Goal: Browse casually

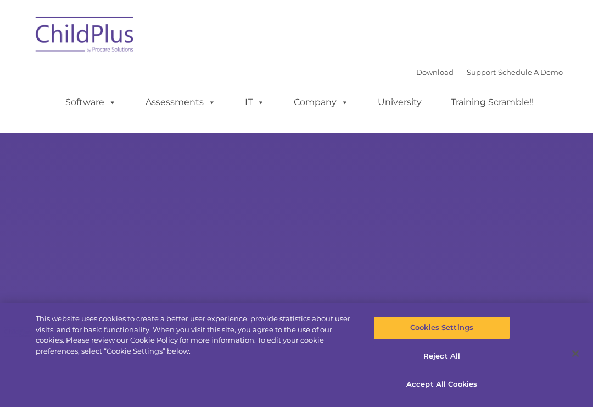
select select "MEDIUM"
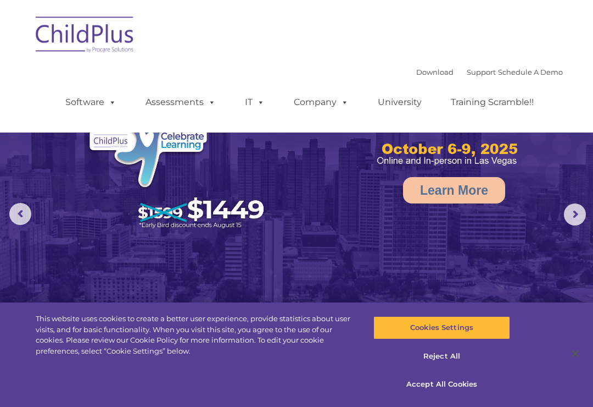
click at [532, 252] on img at bounding box center [296, 186] width 593 height 373
click at [572, 218] on rs-arrow at bounding box center [575, 214] width 22 height 22
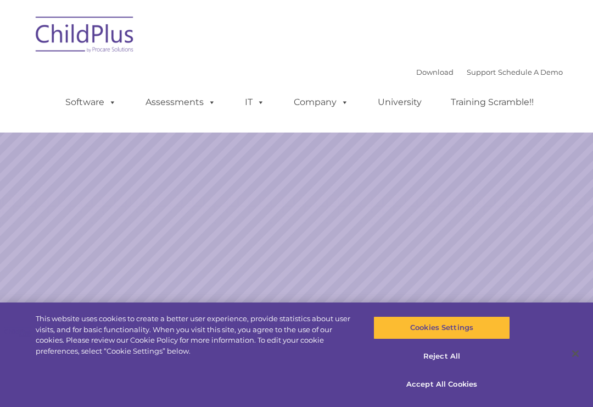
select select "MEDIUM"
